Goal: Communication & Community: Answer question/provide support

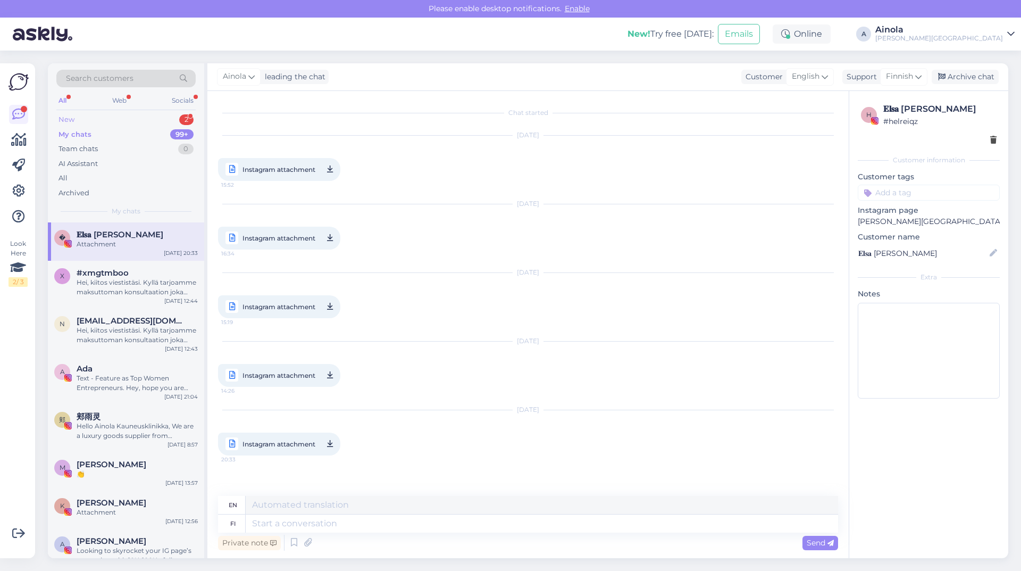
click at [121, 116] on div "New 2" at bounding box center [125, 119] width 139 height 15
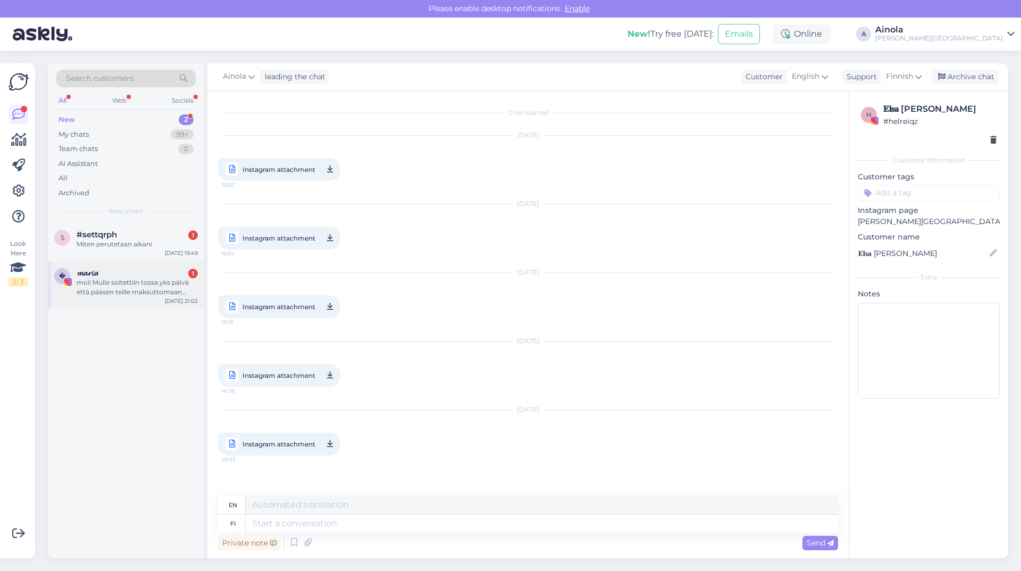
click at [133, 275] on div "𝓶𝓪𝓻𝓲𝓪 1" at bounding box center [137, 273] width 121 height 10
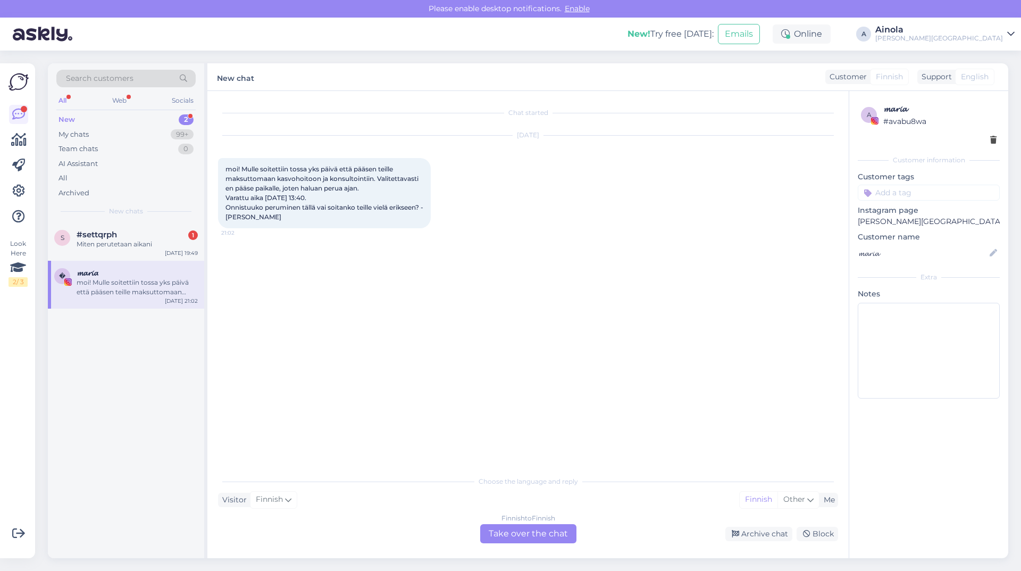
click at [534, 533] on div "Finnish to Finnish Take over the chat" at bounding box center [528, 533] width 96 height 19
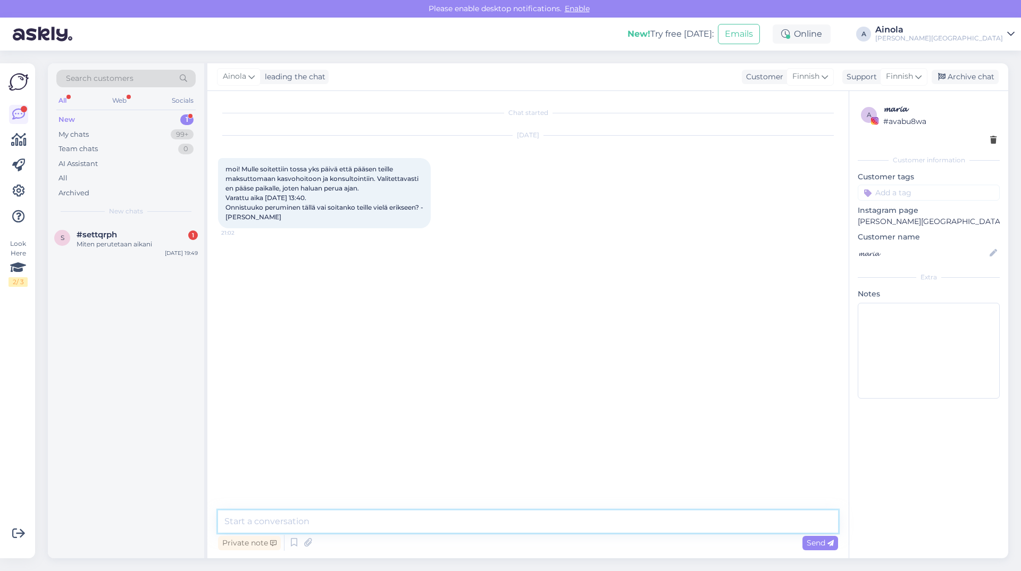
click at [313, 514] on textarea at bounding box center [528, 521] width 620 height 22
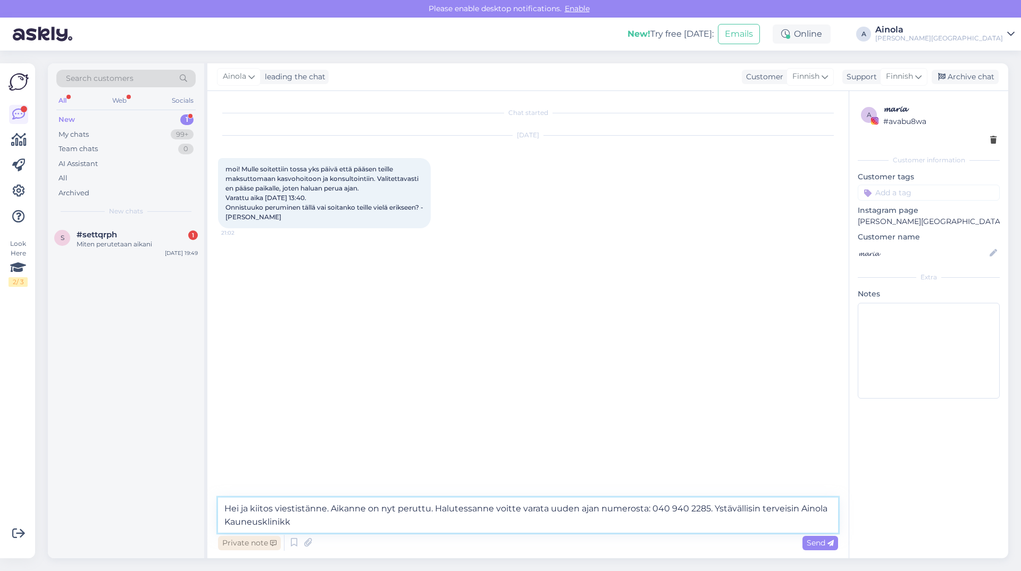
type textarea "Hei ja kiitos viestistänne. Aikanne on nyt peruttu. Halutessanne voitte varata …"
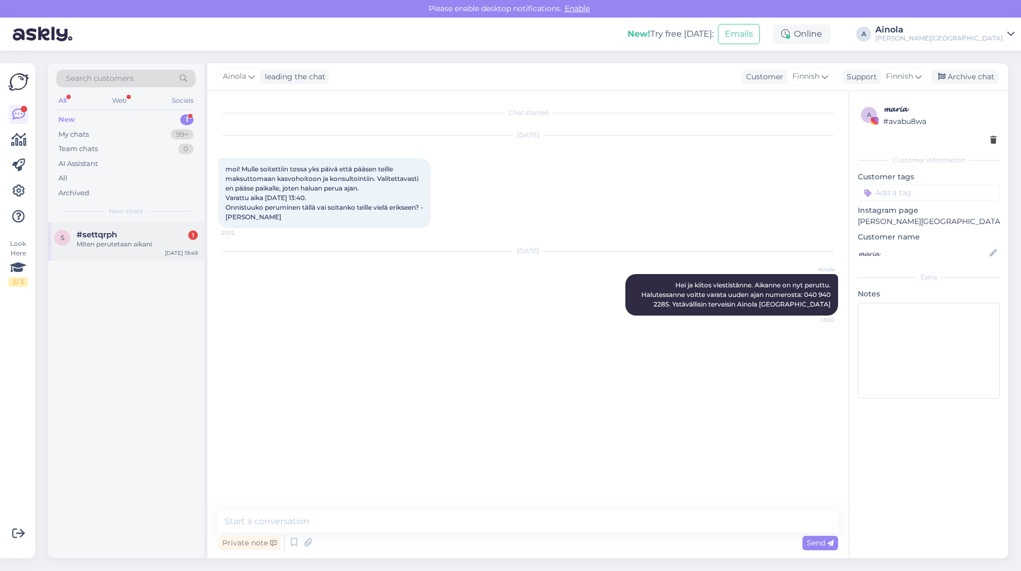
click at [146, 250] on div "s #settqrph 1 Miten perutetaan aikani [DATE] 19:49" at bounding box center [126, 241] width 156 height 38
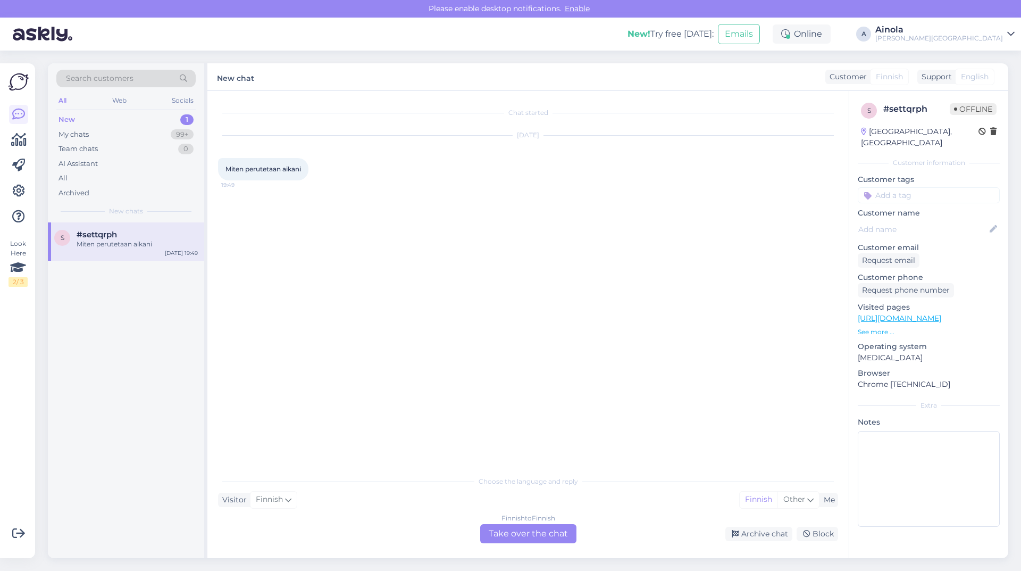
click at [563, 545] on div "Chat started [DATE] Miten perutetaan aikani 19:49 Choose the language and reply…" at bounding box center [527, 324] width 641 height 467
click at [546, 534] on div "Finnish to Finnish Take over the chat" at bounding box center [528, 533] width 96 height 19
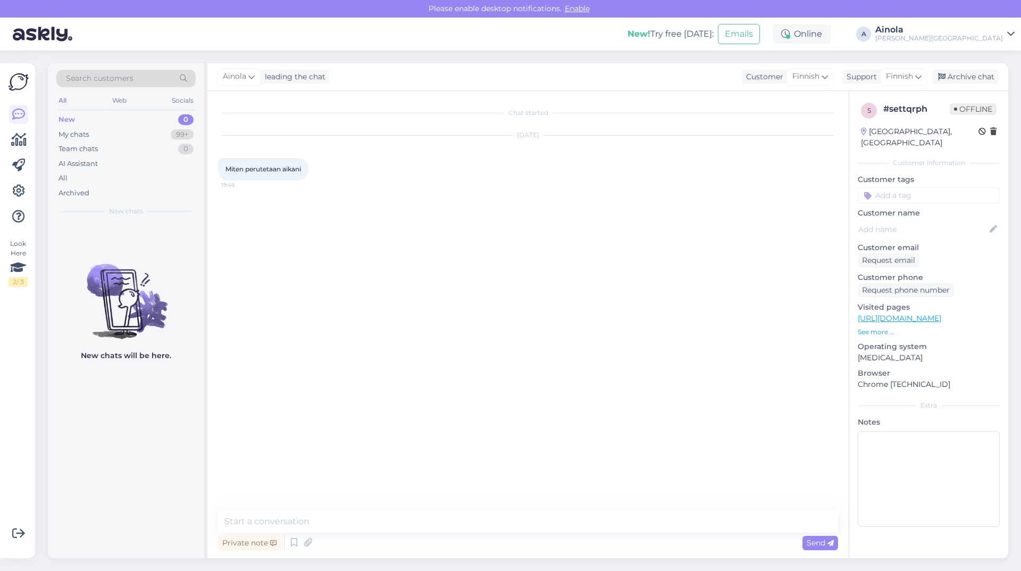
drag, startPoint x: 314, startPoint y: 505, endPoint x: 312, endPoint y: 518, distance: 13.5
click at [314, 509] on div "Chat started [DATE] Miten perutetaan aikani 19:49 Private note Send" at bounding box center [527, 324] width 641 height 467
click at [312, 518] on textarea at bounding box center [528, 521] width 620 height 22
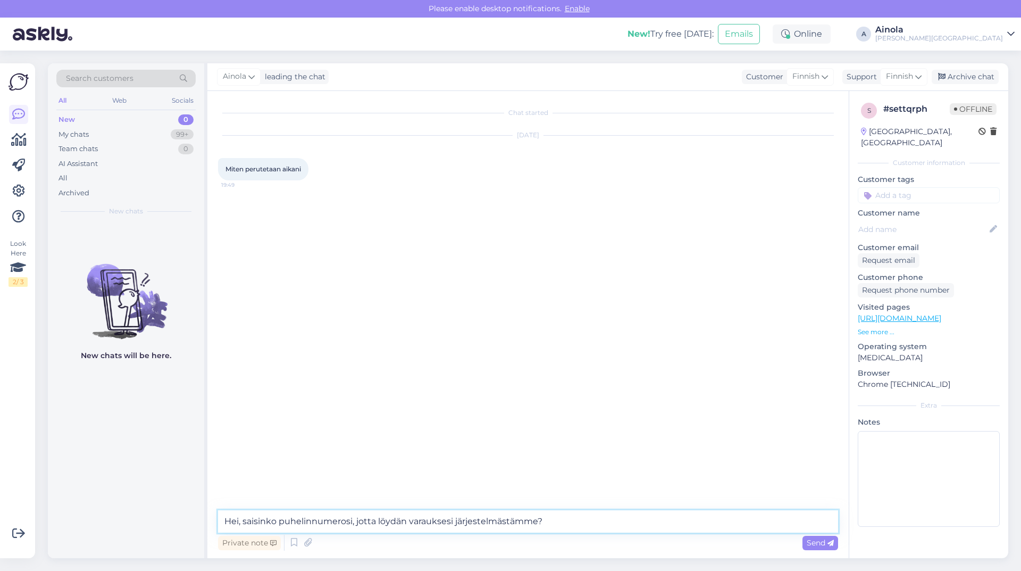
type textarea "Hei, saisinko puhelinnumerosi, jotta löydän varauksesi järjestelmästämme?"
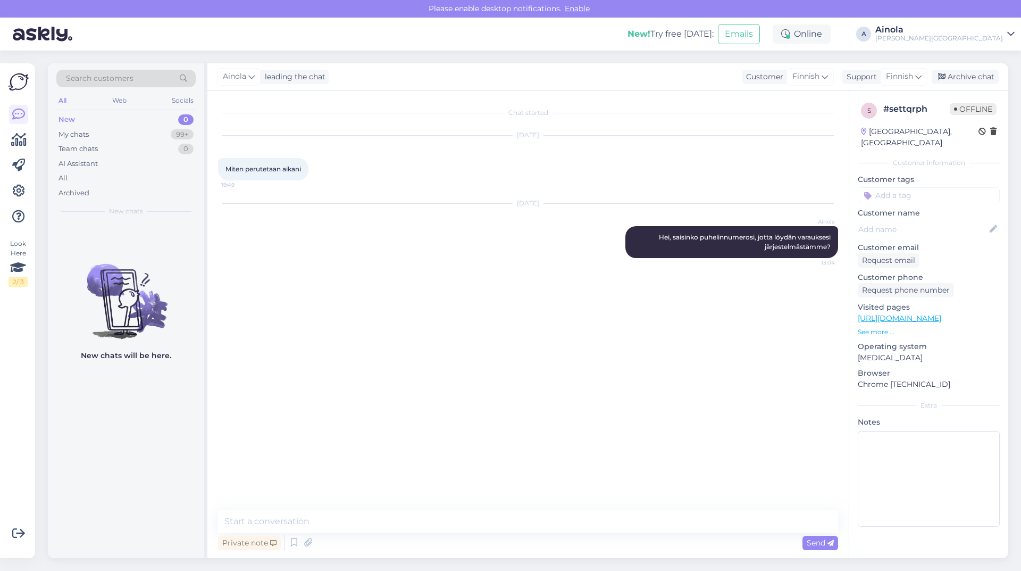
click at [173, 118] on div "New 0" at bounding box center [125, 119] width 139 height 15
